Goal: Information Seeking & Learning: Learn about a topic

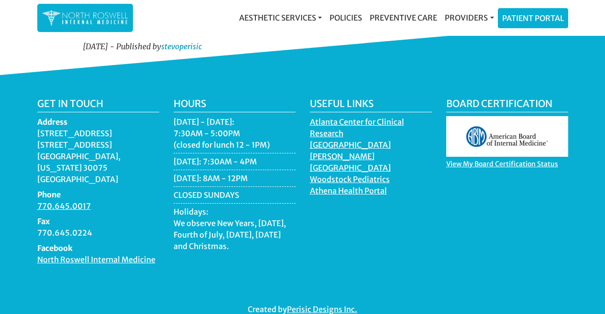
scroll to position [1154, 0]
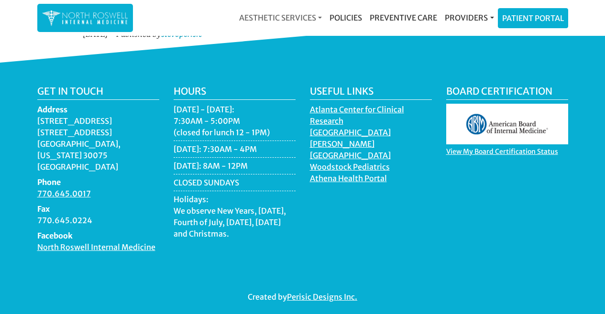
click at [309, 19] on link "Aesthetic Services" at bounding box center [280, 17] width 90 height 19
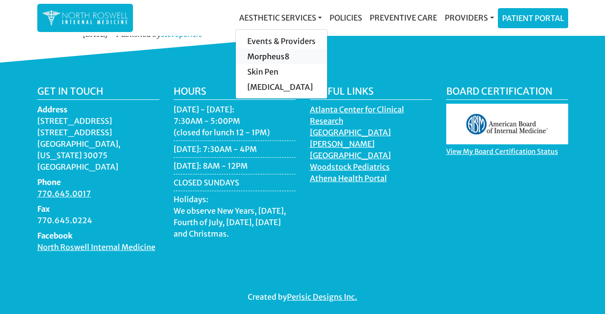
click at [273, 55] on link "Morpheus8" at bounding box center [281, 56] width 91 height 15
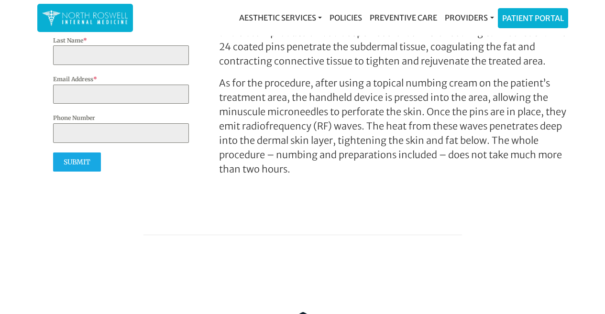
scroll to position [428, 0]
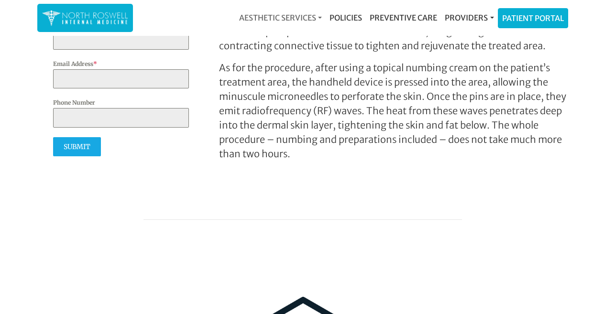
click at [319, 16] on link "Aesthetic Services" at bounding box center [280, 17] width 90 height 19
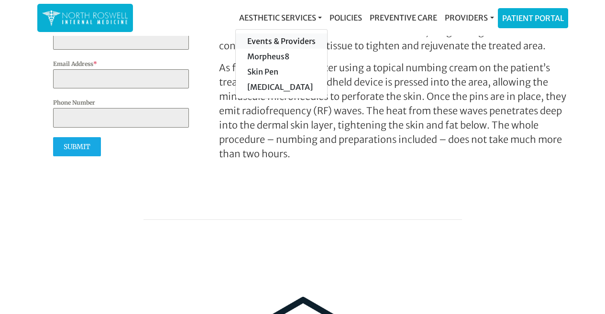
click at [286, 40] on link "Events & Providers" at bounding box center [281, 40] width 91 height 15
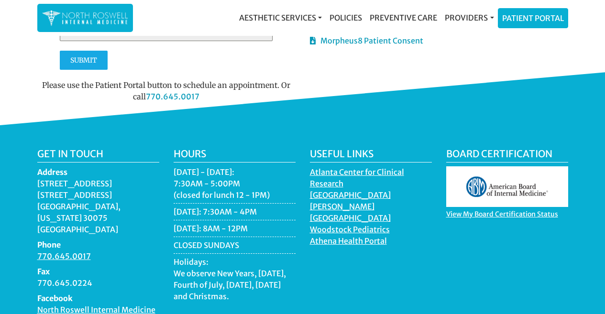
scroll to position [1234, 0]
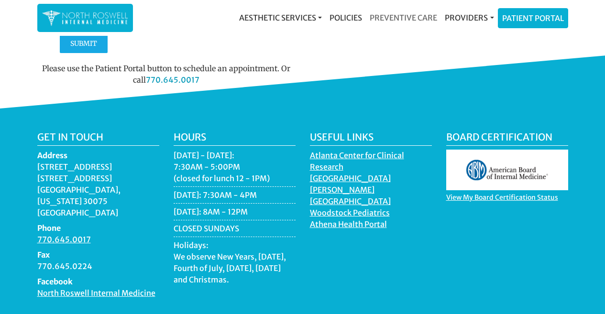
click at [404, 17] on link "Preventive Care" at bounding box center [403, 17] width 75 height 19
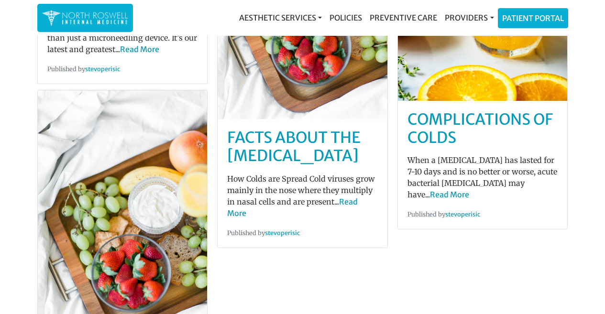
scroll to position [129, 0]
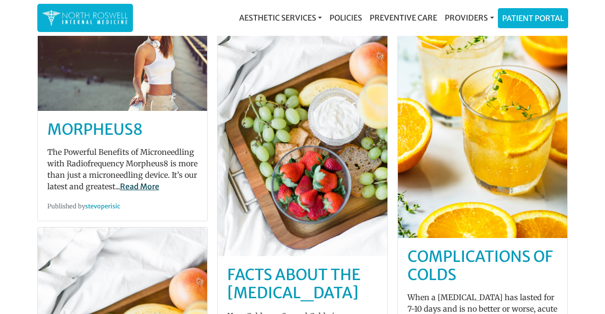
click at [136, 185] on link "Read More" at bounding box center [139, 187] width 39 height 10
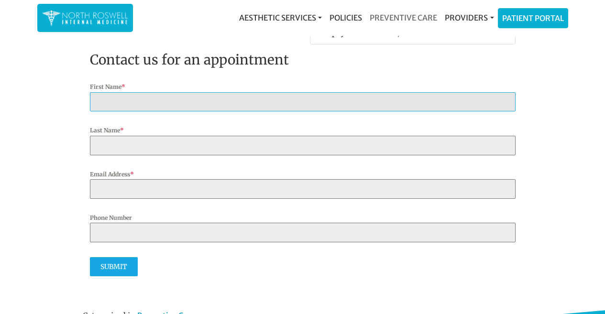
scroll to position [864, 0]
